Goal: Task Accomplishment & Management: Complete application form

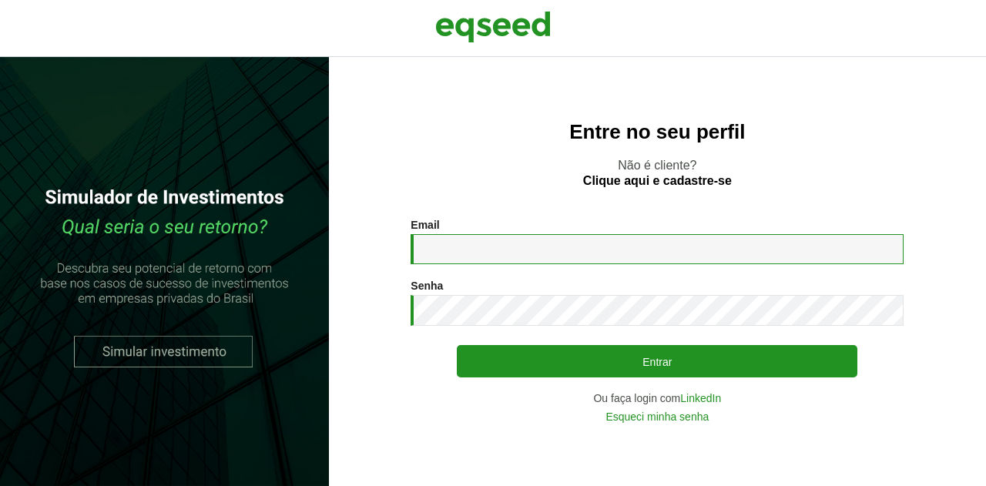
type input "**********"
click at [542, 249] on input "**********" at bounding box center [656, 249] width 493 height 30
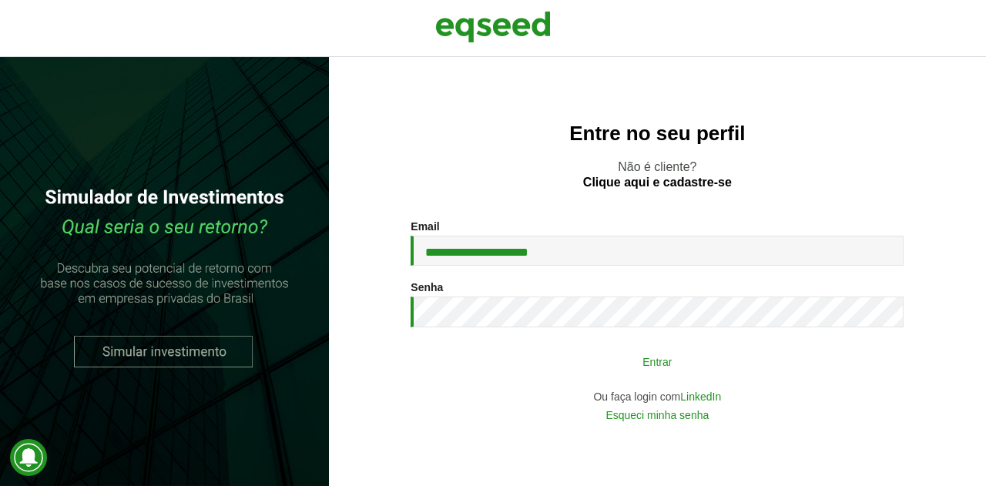
click at [669, 363] on button "Entrar" at bounding box center [657, 360] width 400 height 29
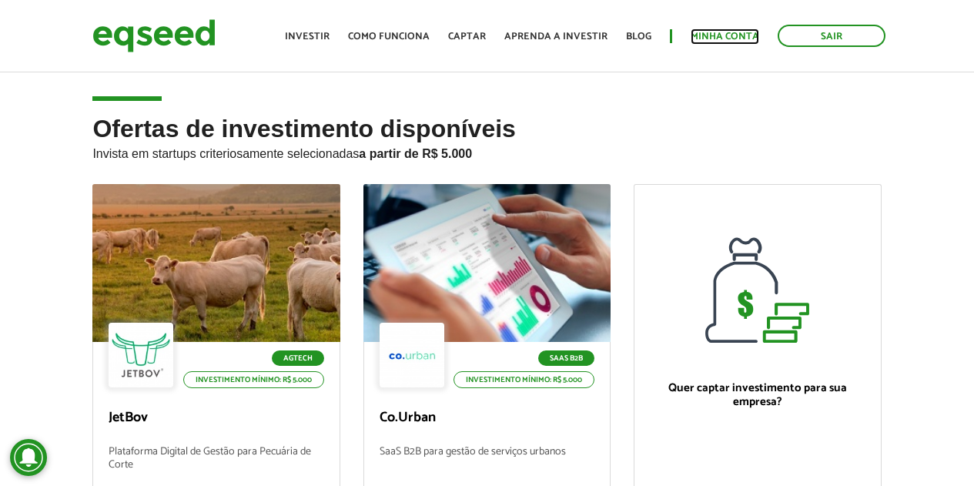
click at [730, 32] on link "Minha conta" at bounding box center [725, 37] width 69 height 10
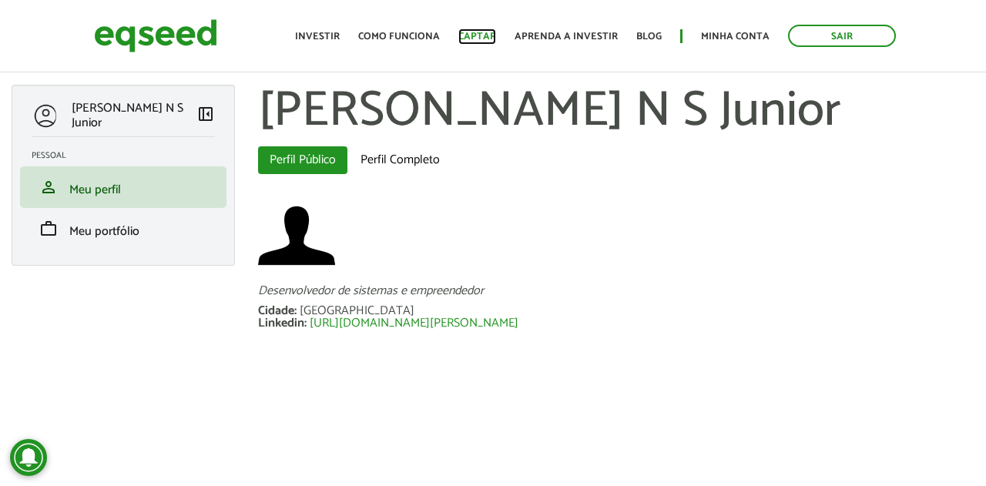
click at [490, 35] on link "Captar" at bounding box center [477, 37] width 38 height 10
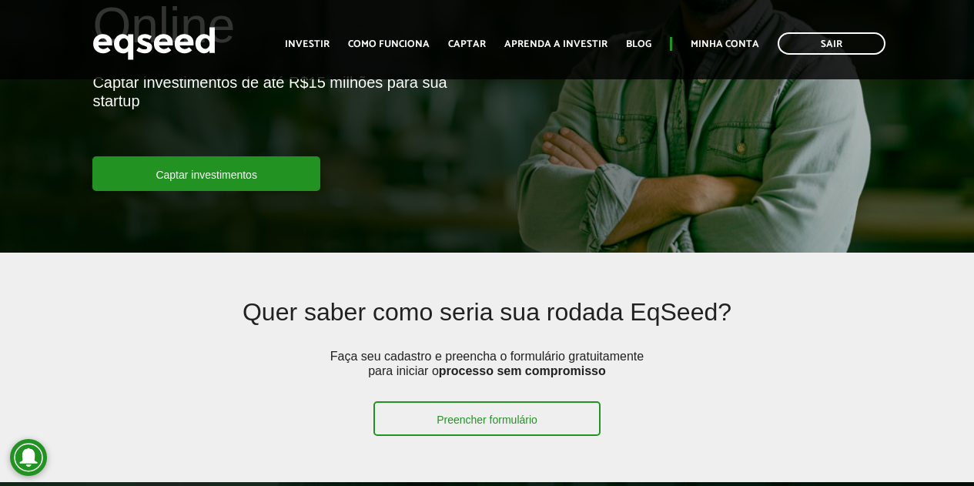
scroll to position [308, 0]
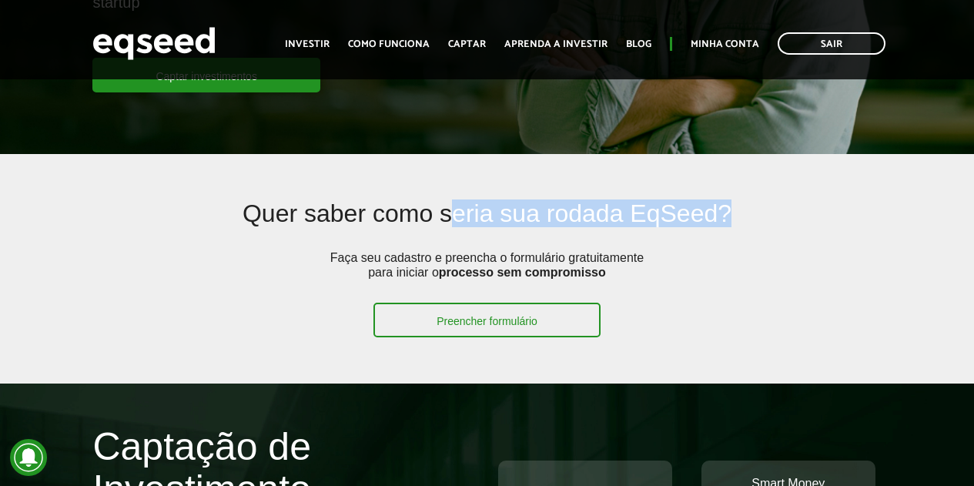
drag, startPoint x: 457, startPoint y: 213, endPoint x: 728, endPoint y: 203, distance: 271.2
click at [728, 203] on h2 "Quer saber como seria sua rodada EqSeed?" at bounding box center [487, 225] width 626 height 50
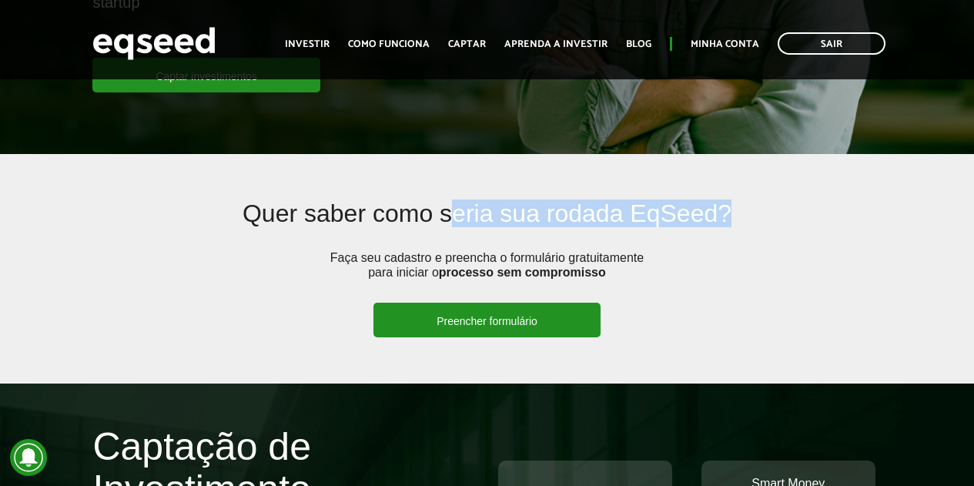
click at [509, 316] on link "Preencher formulário" at bounding box center [486, 320] width 227 height 35
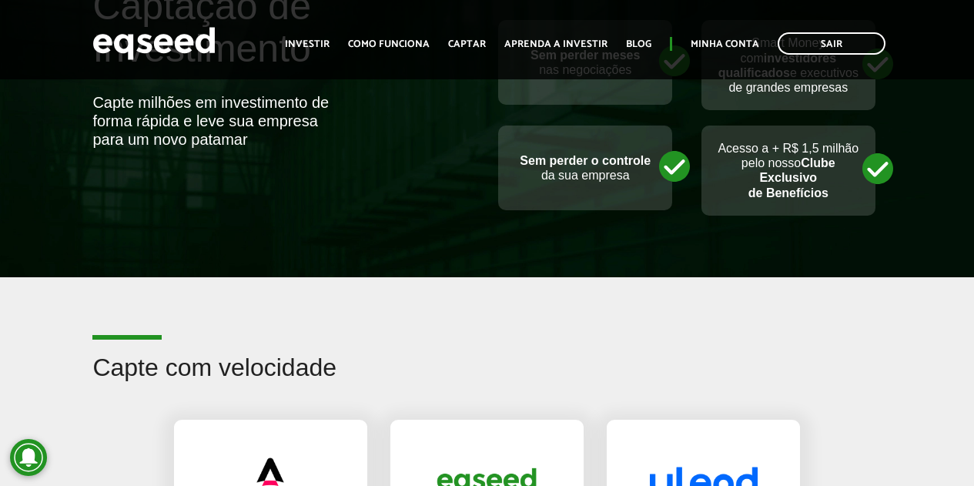
scroll to position [770, 0]
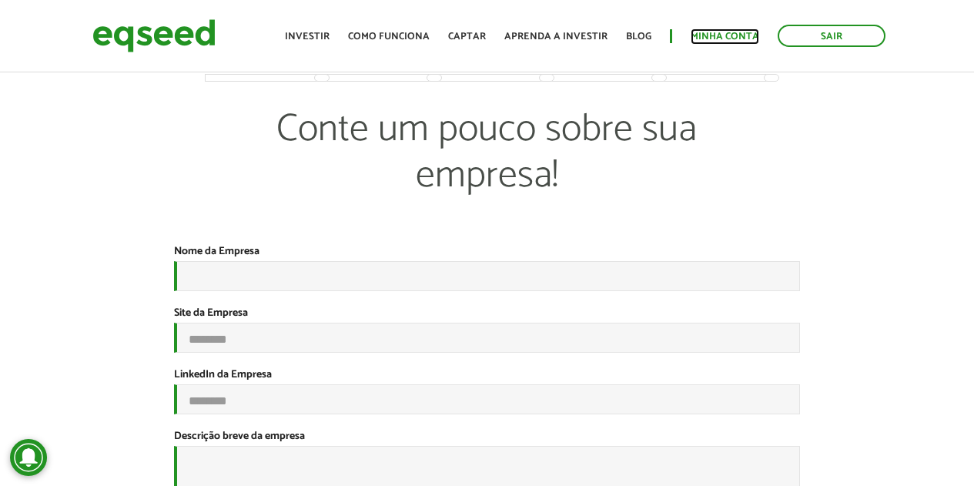
click at [725, 32] on link "Minha conta" at bounding box center [725, 37] width 69 height 10
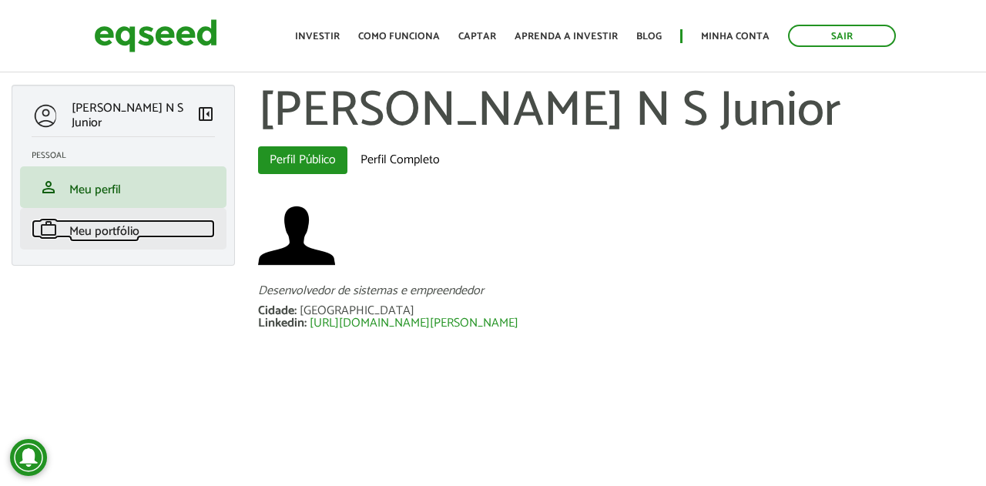
click at [82, 225] on span "Meu portfólio" at bounding box center [104, 231] width 70 height 21
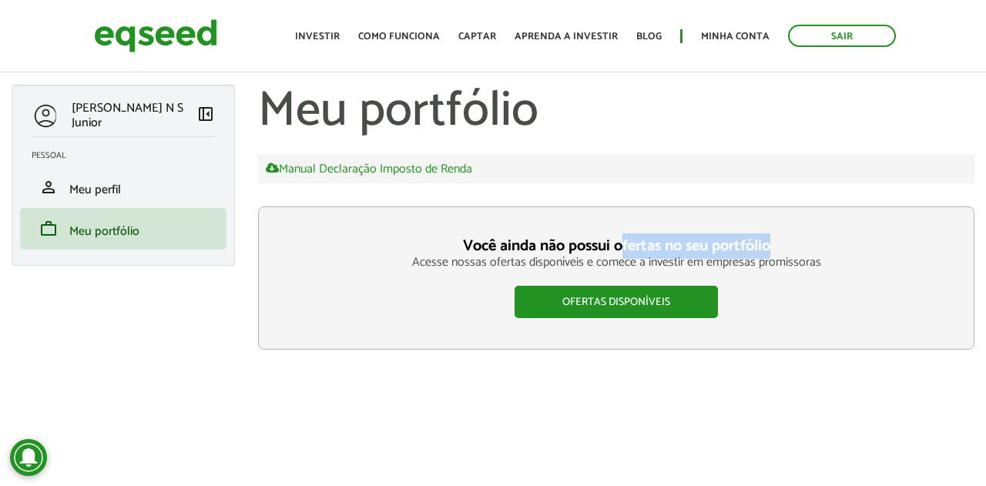
drag, startPoint x: 732, startPoint y: 248, endPoint x: 774, endPoint y: 247, distance: 41.6
click at [774, 247] on h3 "Você ainda não possui ofertas no seu portfólio" at bounding box center [615, 246] width 653 height 17
click at [514, 266] on p "Acesse nossas ofertas disponíveis e comece a investir em empresas promissoras" at bounding box center [615, 262] width 653 height 15
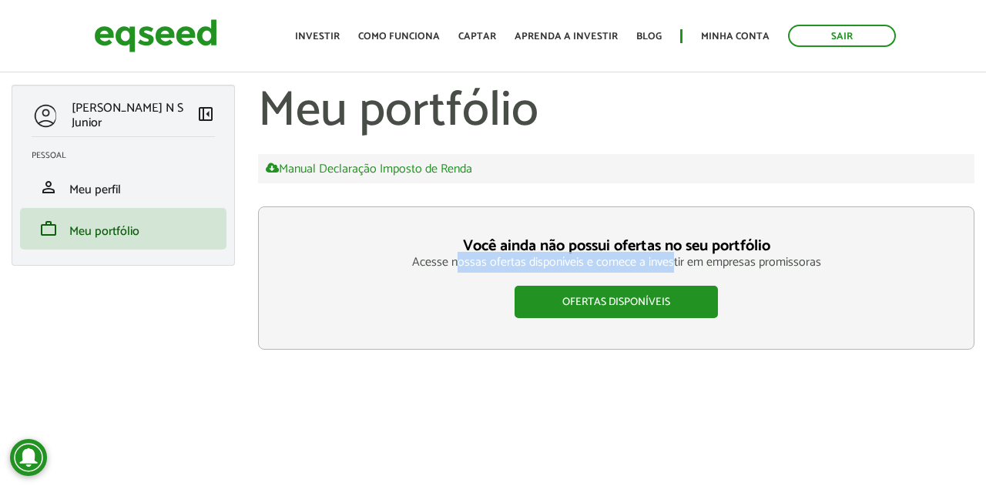
drag, startPoint x: 629, startPoint y: 258, endPoint x: 563, endPoint y: 264, distance: 66.5
click at [674, 258] on p "Acesse nossas ofertas disponíveis e comece a investir em empresas promissoras" at bounding box center [615, 262] width 653 height 15
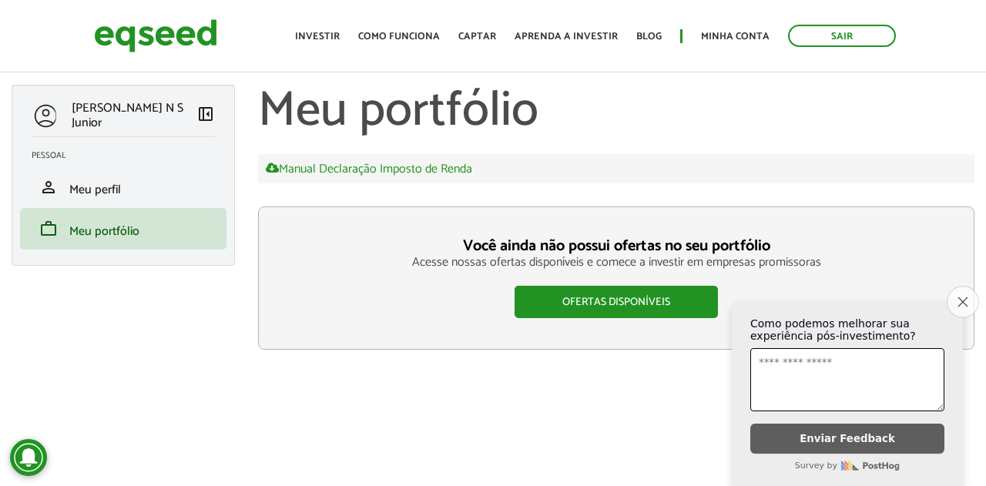
click at [963, 296] on icon "Close survey" at bounding box center [962, 301] width 10 height 10
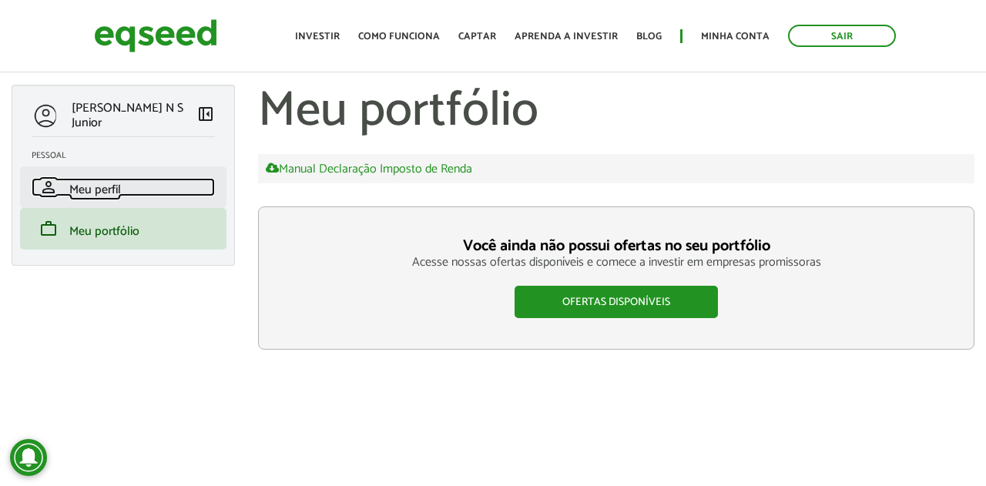
click at [84, 183] on span "Meu perfil" at bounding box center [95, 189] width 52 height 21
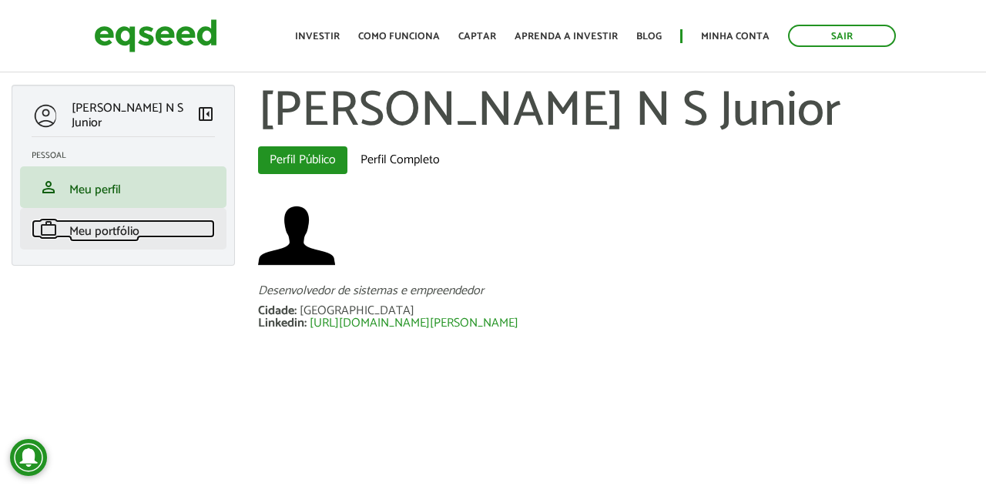
click at [134, 231] on span "Meu portfólio" at bounding box center [104, 231] width 70 height 21
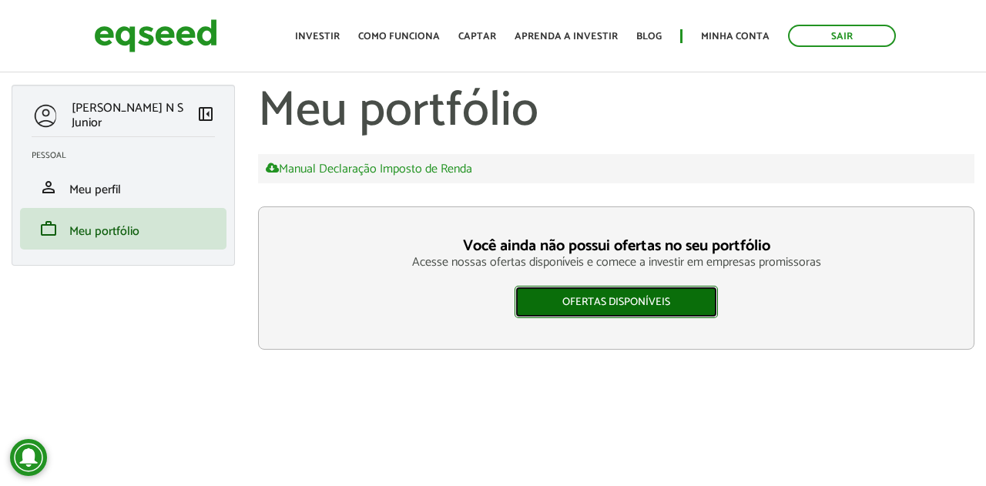
click at [609, 301] on link "Ofertas disponíveis" at bounding box center [615, 302] width 203 height 32
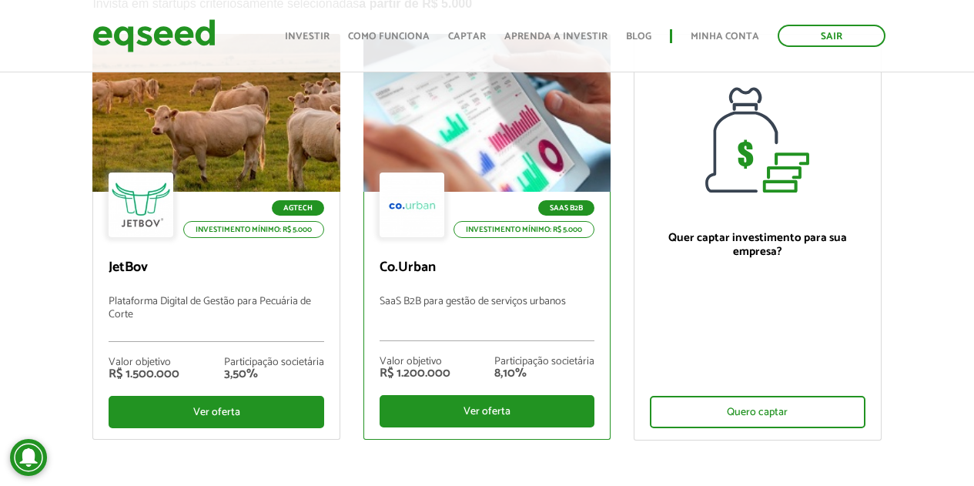
scroll to position [154, 0]
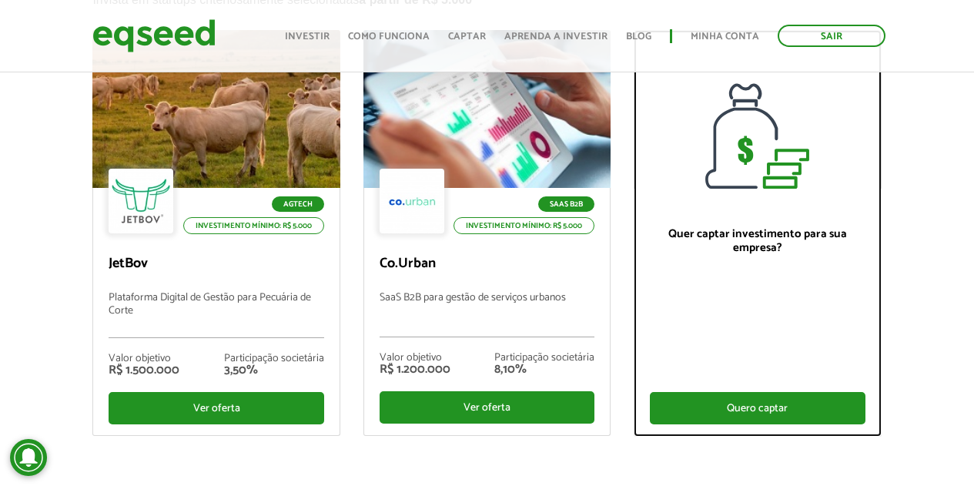
click at [758, 400] on div "Quero captar" at bounding box center [757, 408] width 215 height 32
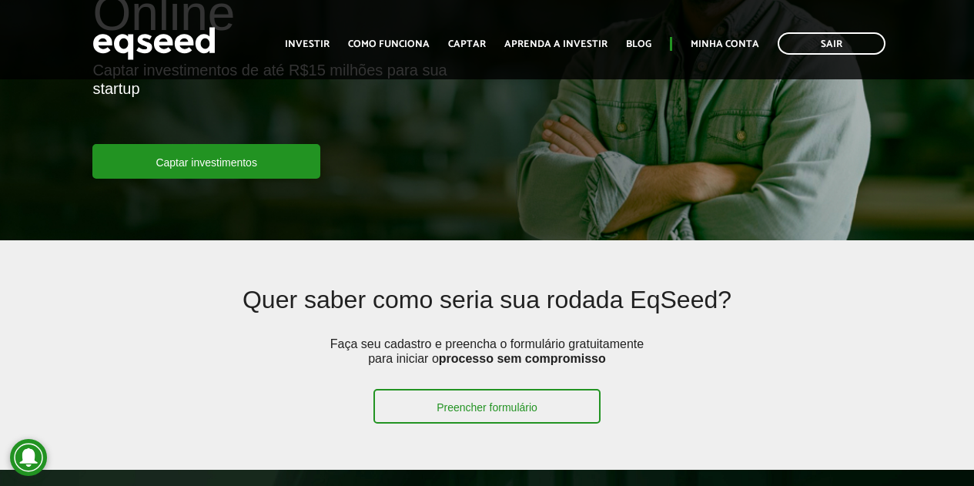
scroll to position [231, 0]
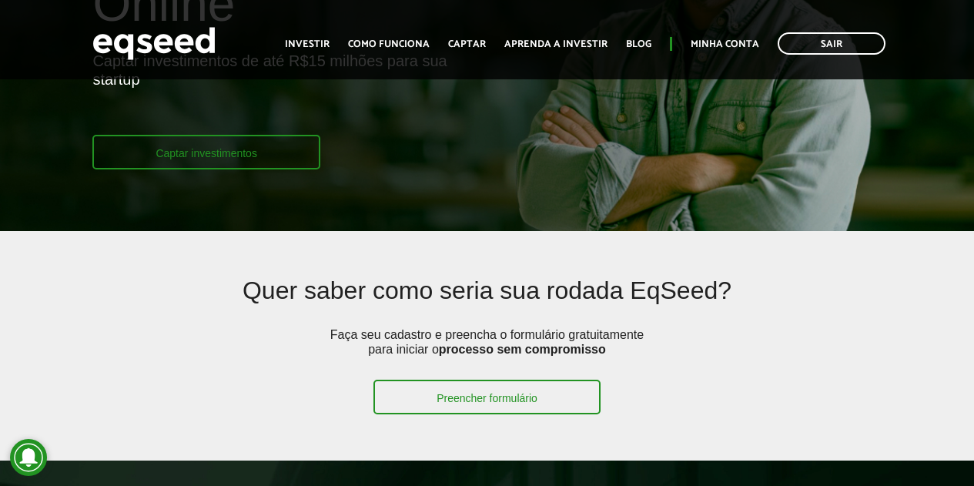
click at [276, 152] on link "Captar investimentos" at bounding box center [206, 152] width 228 height 35
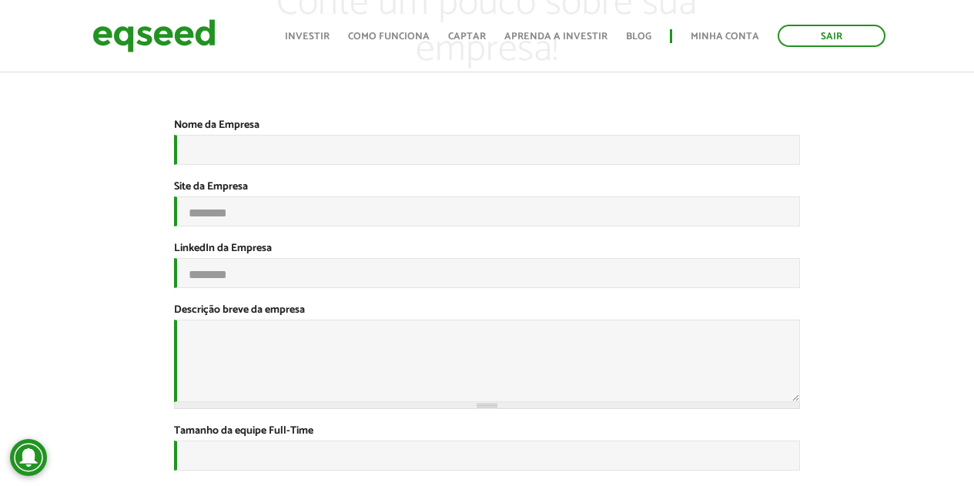
scroll to position [154, 0]
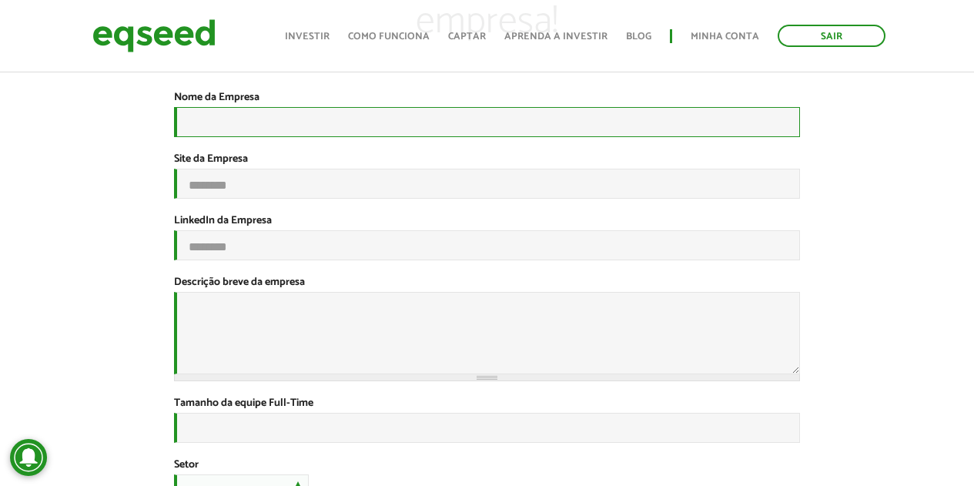
click at [274, 115] on input "Nome da Empresa *" at bounding box center [487, 122] width 626 height 30
type input "**********"
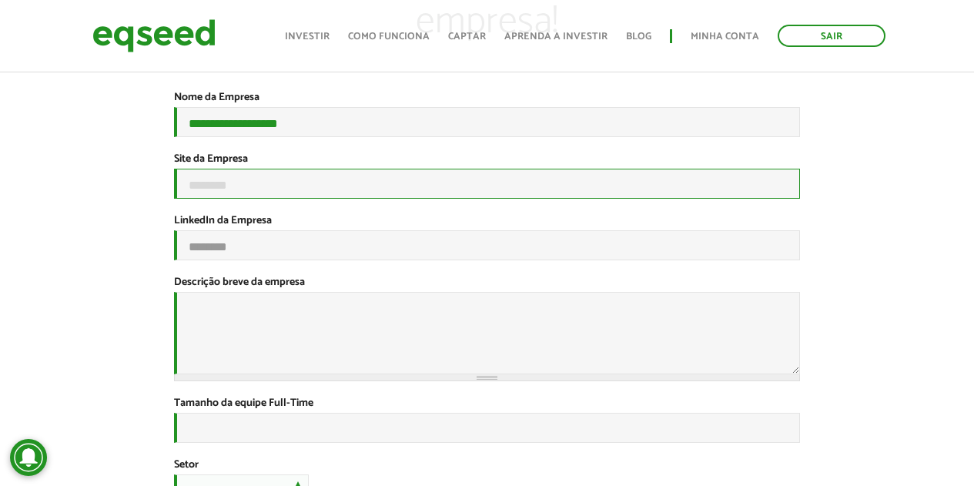
click at [279, 192] on input "Site da Empresa" at bounding box center [487, 184] width 626 height 30
type input "**********"
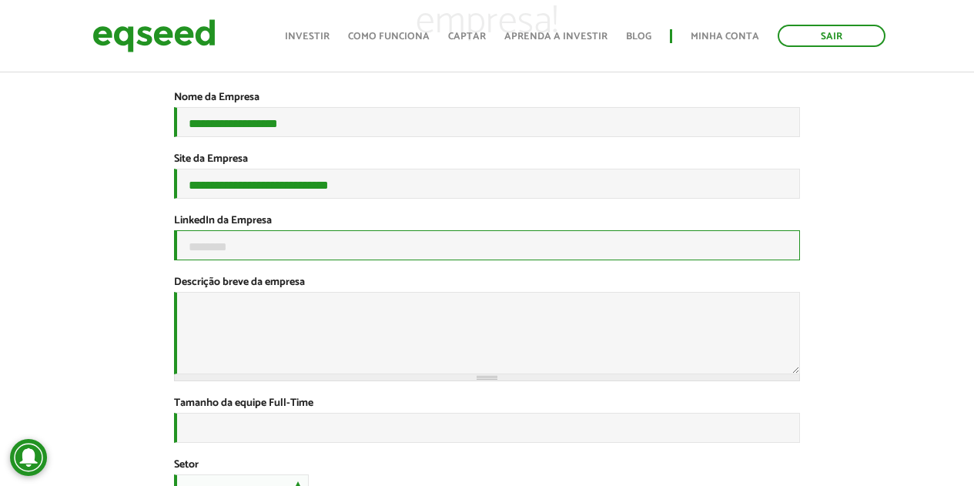
click at [283, 260] on input "LinkedIn da Empresa" at bounding box center [487, 245] width 626 height 30
type input "**********"
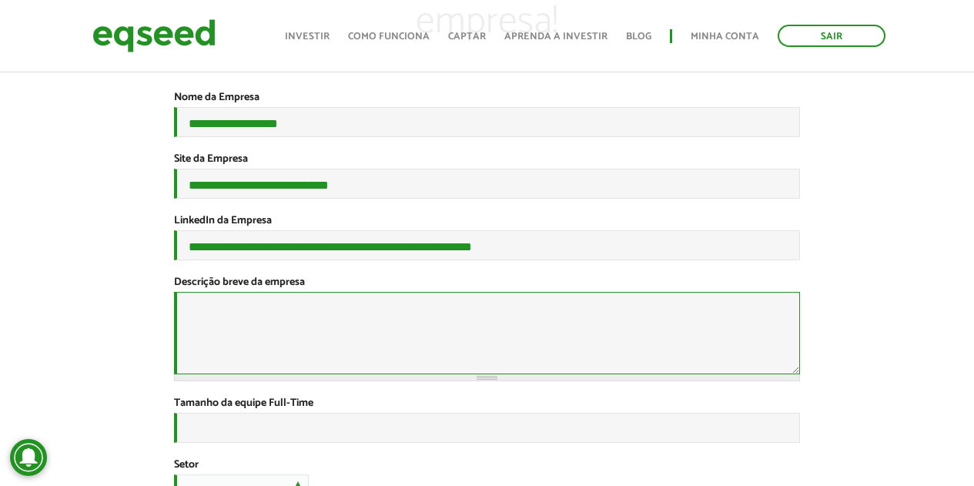
click at [288, 338] on textarea "Descrição breve da empresa *" at bounding box center [487, 333] width 626 height 82
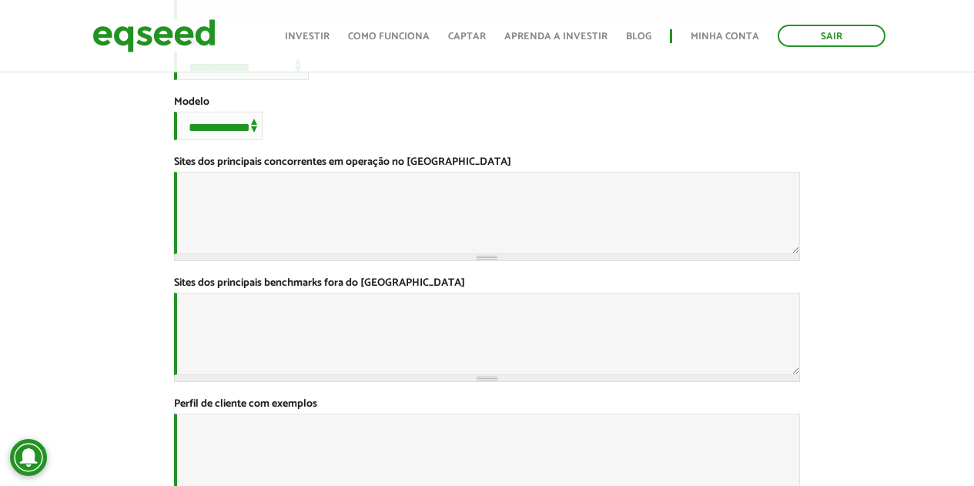
scroll to position [554, 0]
